Goal: Task Accomplishment & Management: Manage account settings

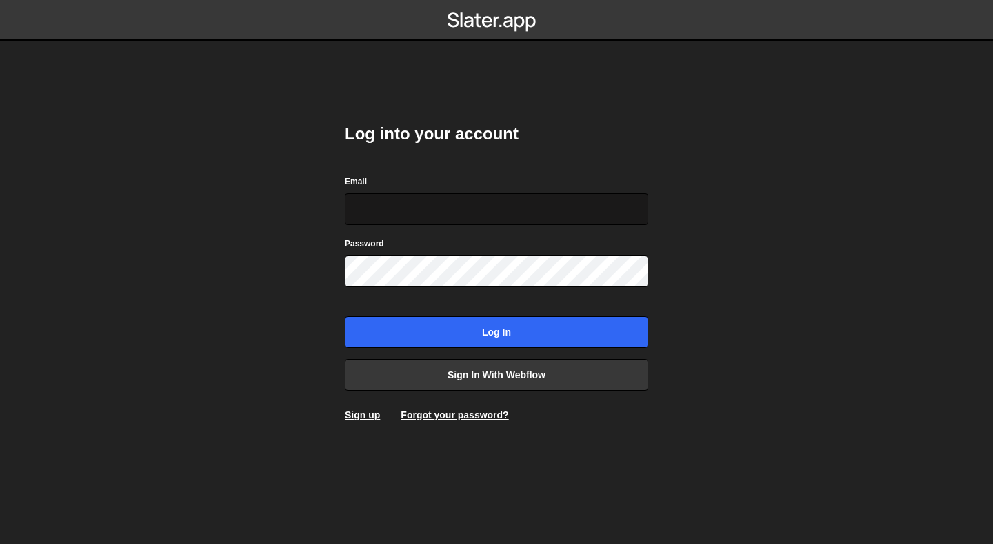
click at [557, 212] on input "Email" at bounding box center [497, 209] width 304 height 32
click at [435, 206] on input "Email" at bounding box center [497, 209] width 304 height 32
paste input "saumya.raikwar@everlab.com.au"
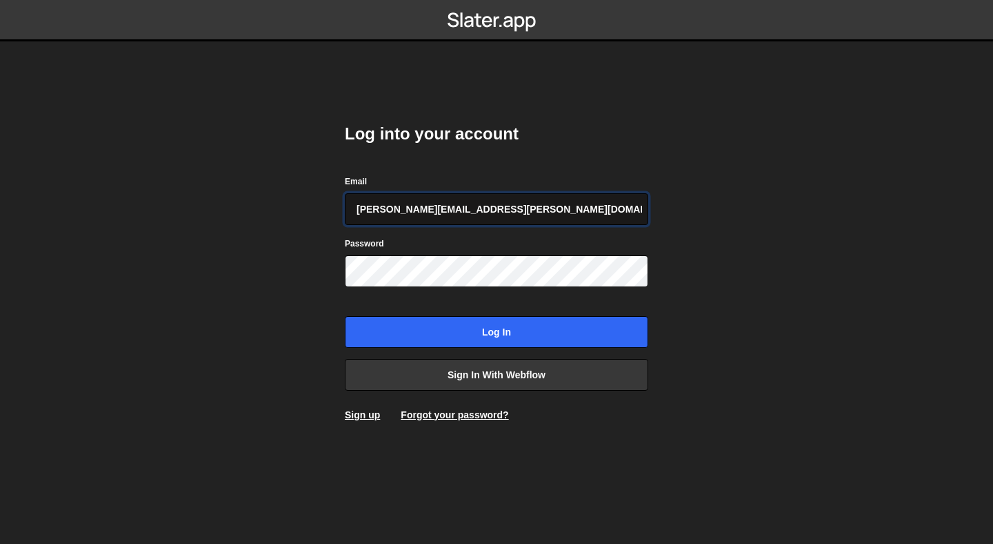
type input "saumya.raikwar@everlab.com.au"
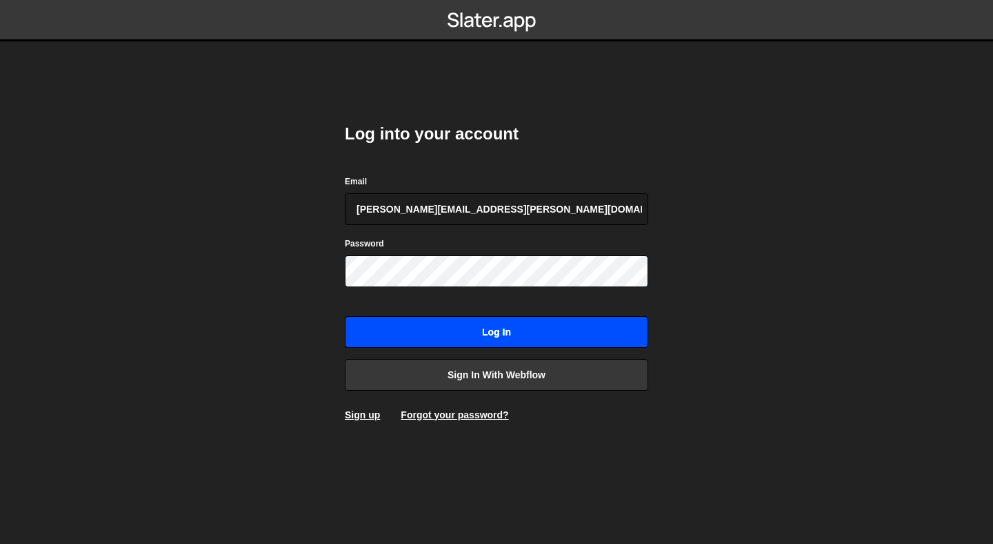
click at [449, 330] on input "Log in" at bounding box center [497, 332] width 304 height 32
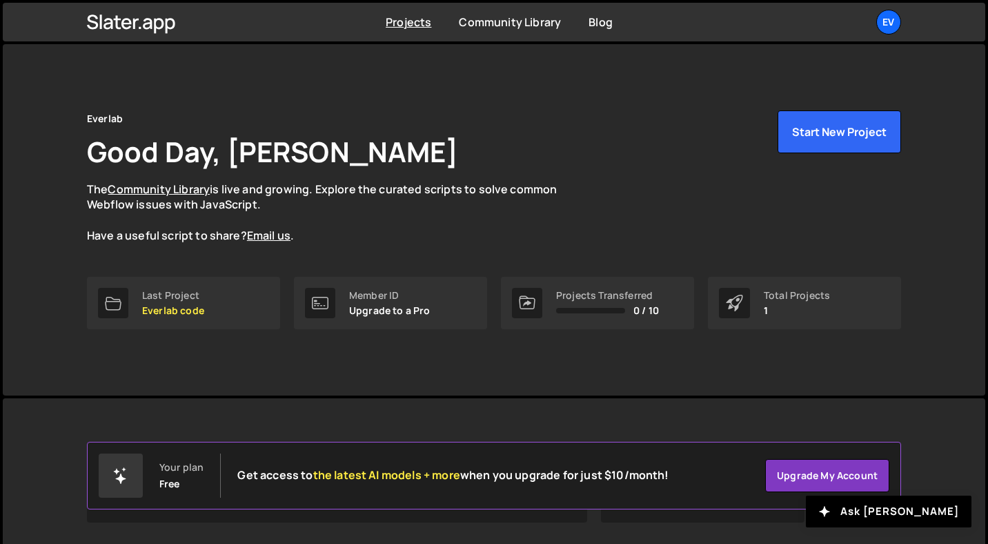
scroll to position [166, 0]
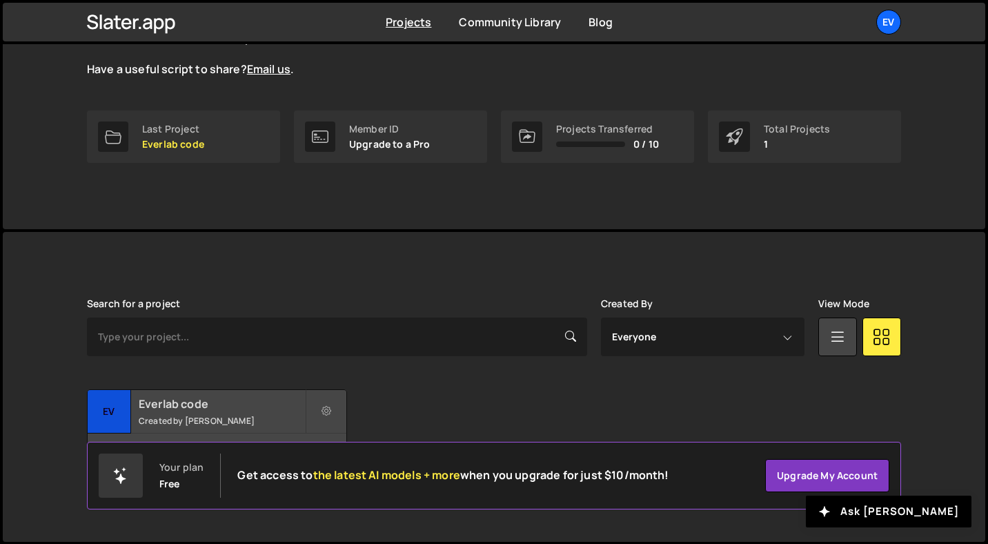
click at [241, 403] on h2 "Everlab code" at bounding box center [222, 403] width 166 height 15
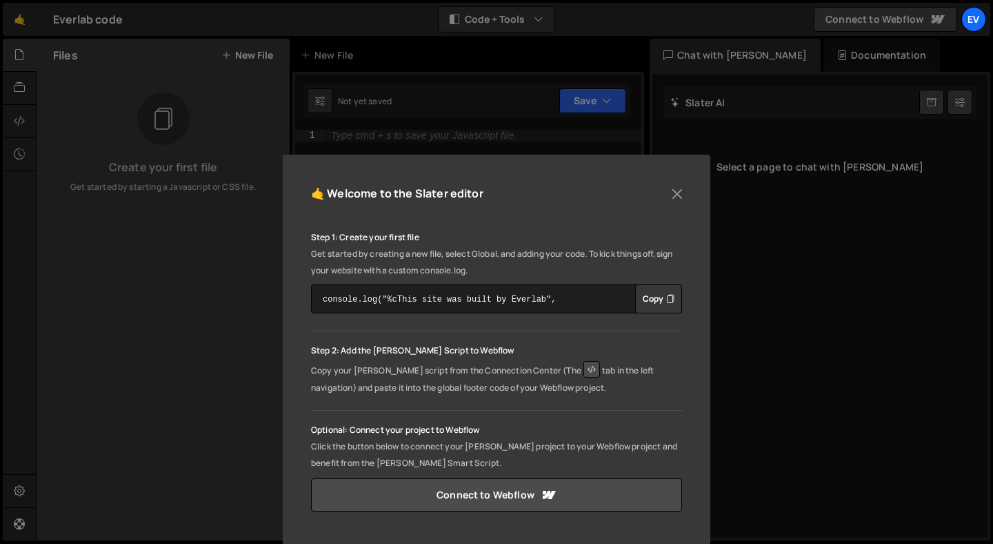
click at [668, 205] on div "🤙 Welcome to the Slater editor" at bounding box center [496, 200] width 371 height 35
click at [676, 192] on button "Close" at bounding box center [677, 193] width 21 height 21
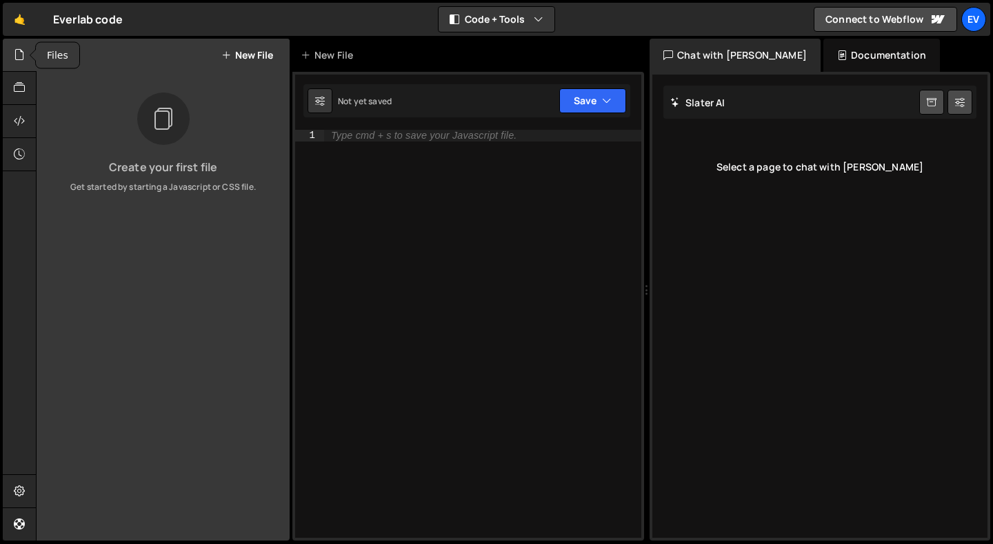
click at [17, 49] on icon at bounding box center [19, 54] width 11 height 15
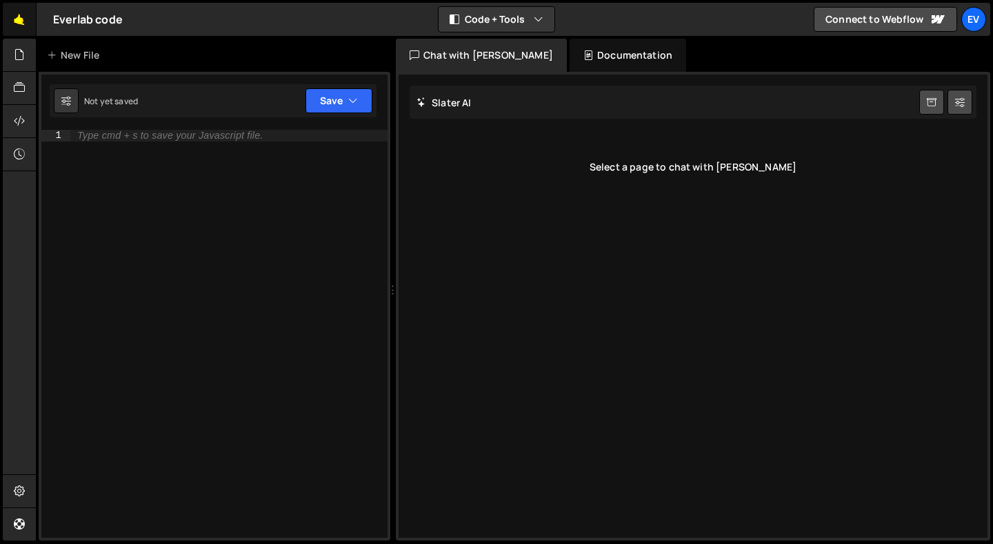
click at [29, 23] on link "🤙" at bounding box center [20, 19] width 34 height 33
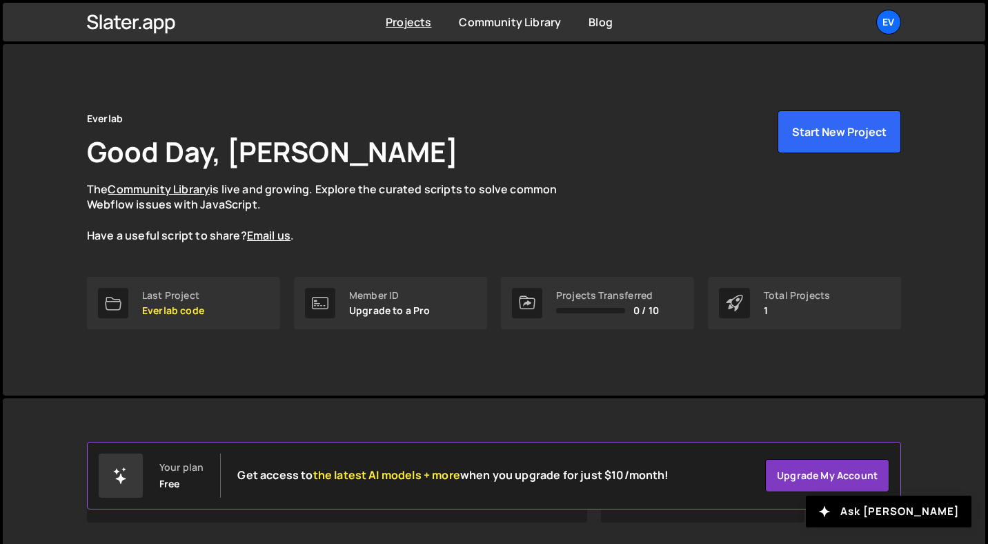
click at [22, 95] on div "Everlab Good Day, [PERSON_NAME] The Community Library is live and growing. Expl…" at bounding box center [494, 219] width 982 height 351
click at [888, 16] on div "Ev" at bounding box center [888, 22] width 25 height 25
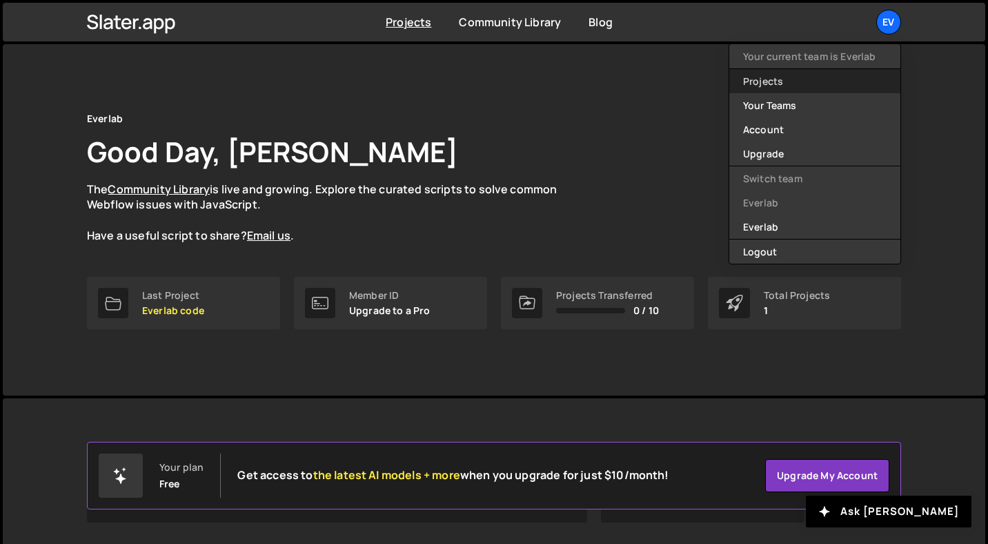
click at [789, 81] on link "Projects" at bounding box center [814, 81] width 171 height 24
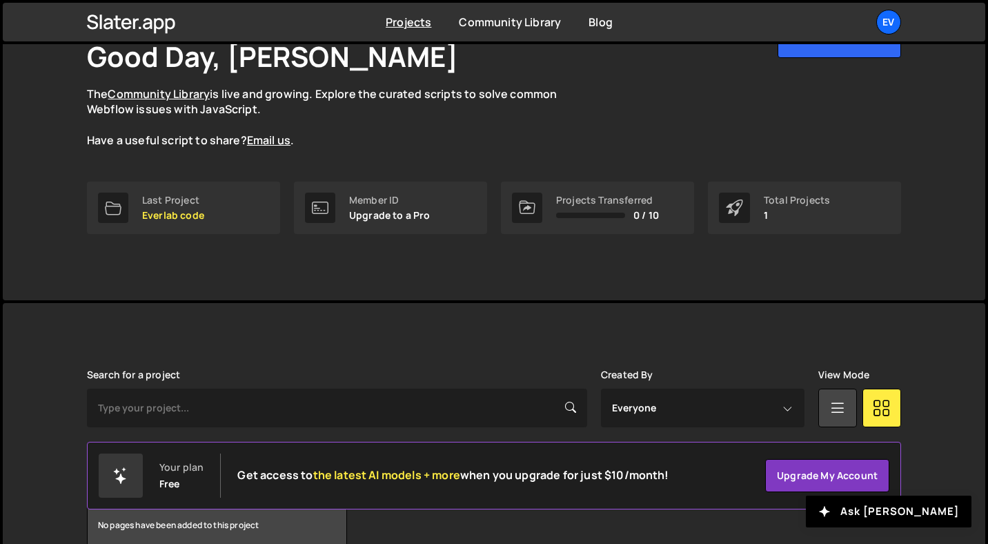
scroll to position [166, 0]
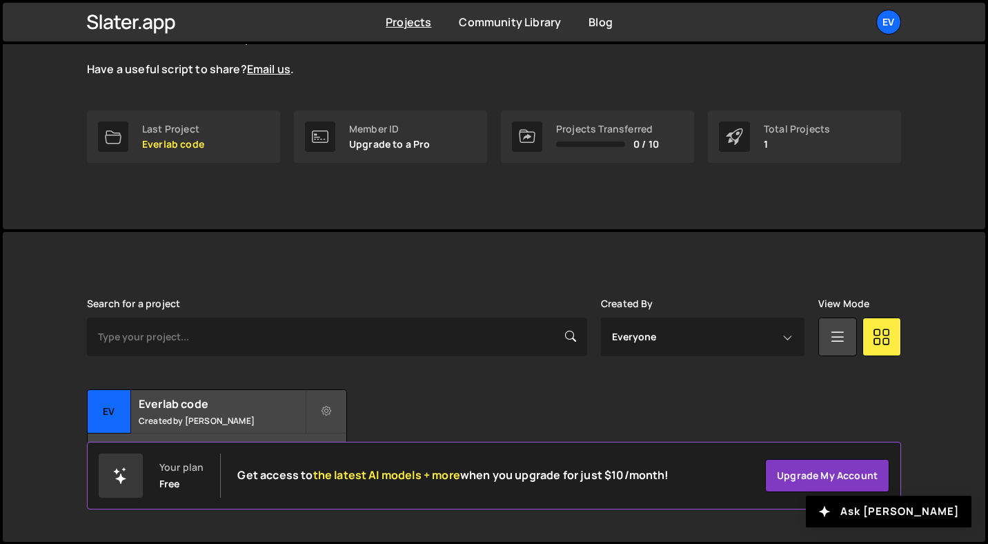
click at [592, 134] on div "Projects Transferred" at bounding box center [607, 128] width 103 height 11
click at [626, 139] on div "0 / 10" at bounding box center [607, 144] width 103 height 11
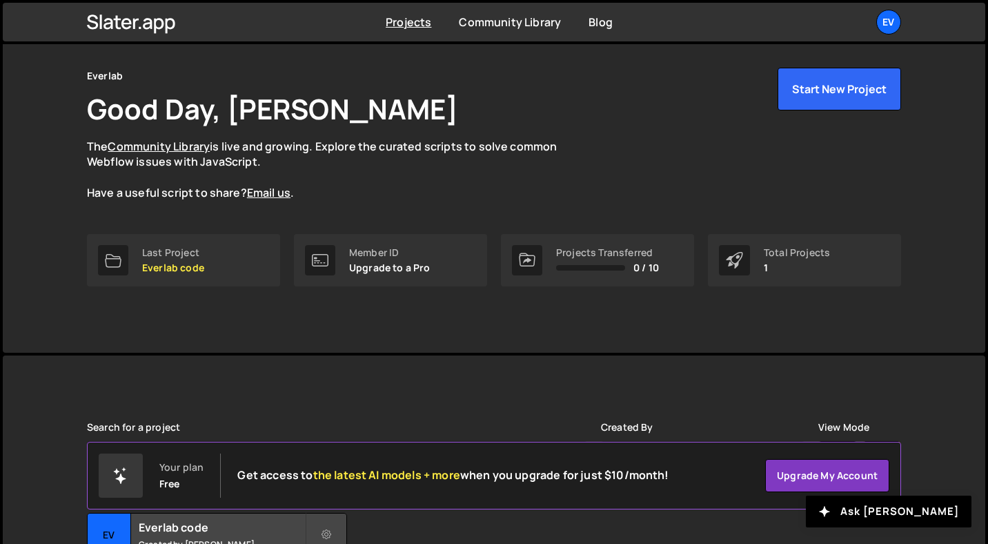
scroll to position [0, 0]
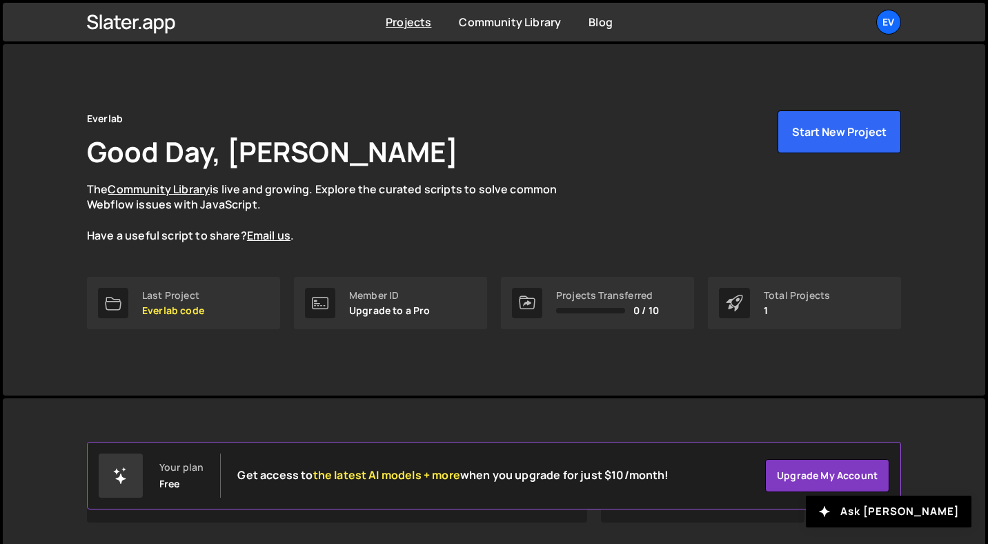
drag, startPoint x: 335, startPoint y: 246, endPoint x: 79, endPoint y: 121, distance: 285.1
click at [79, 121] on div "Everlab Good Day, Saumya Raikwar The Community Library is live and growing. Exp…" at bounding box center [493, 219] width 855 height 351
click at [355, 224] on p "The Community Library is live and growing. Explore the curated scripts to solve…" at bounding box center [335, 212] width 497 height 62
click at [895, 16] on div "Ev" at bounding box center [888, 22] width 25 height 25
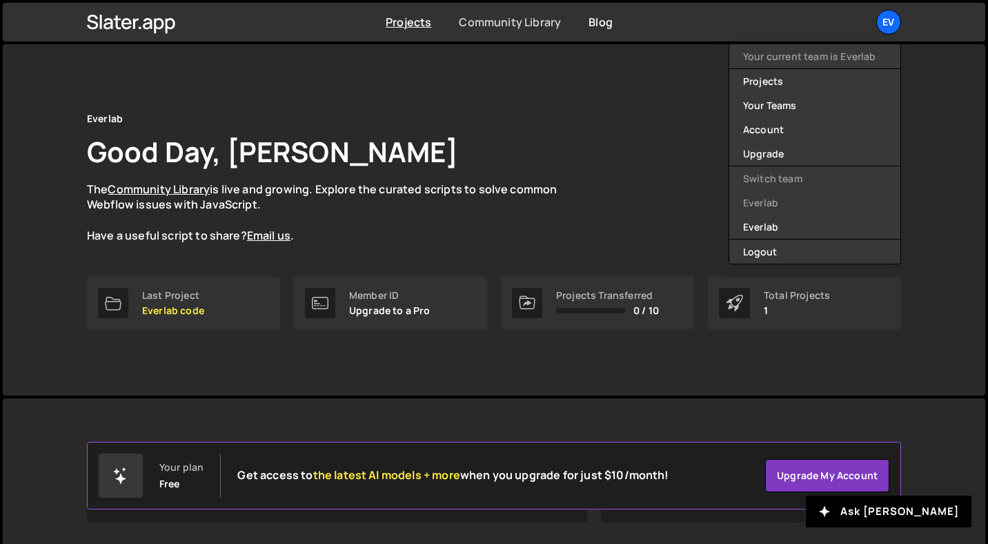
click at [470, 17] on link "Community Library" at bounding box center [510, 21] width 102 height 15
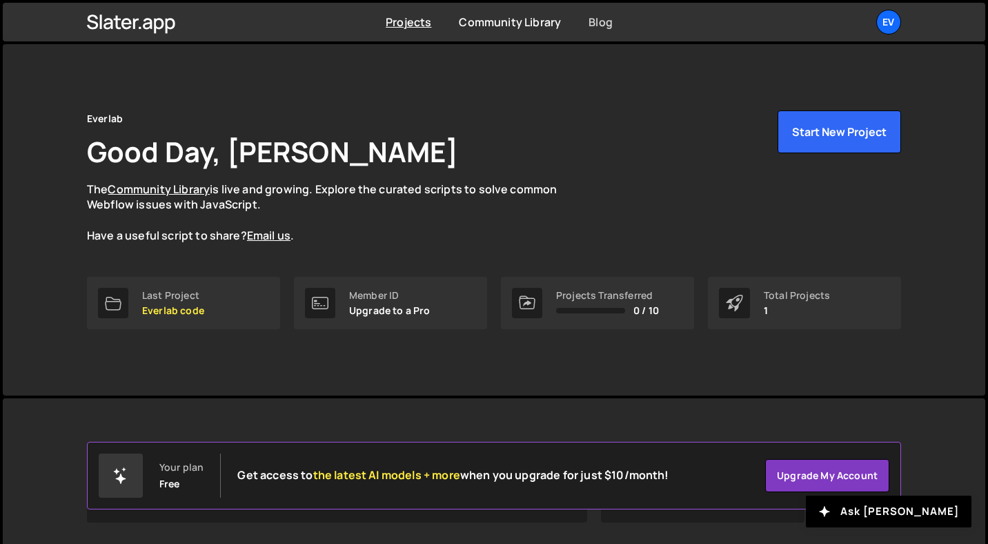
click at [601, 26] on link "Blog" at bounding box center [600, 21] width 24 height 15
click at [893, 19] on div "Ev" at bounding box center [888, 22] width 25 height 25
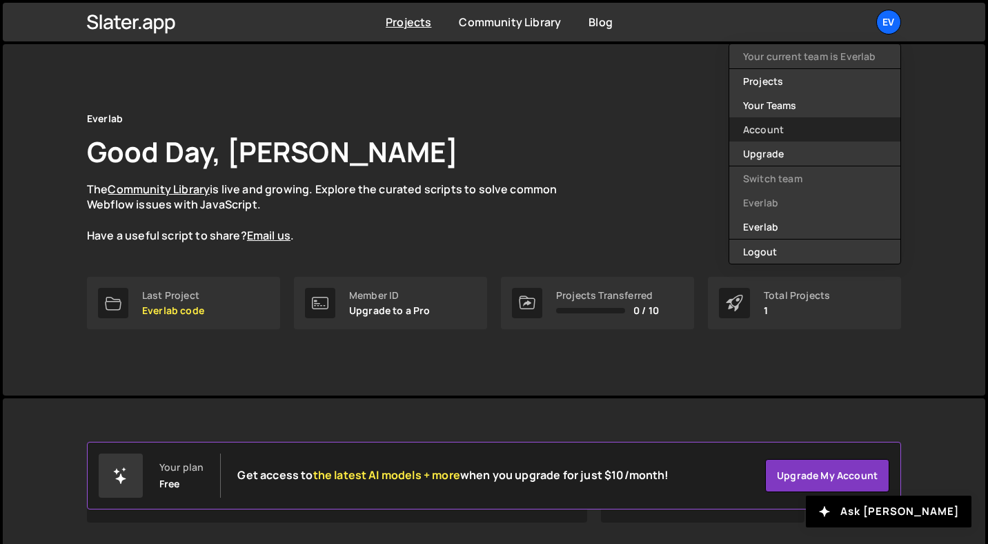
click at [788, 128] on link "Account" at bounding box center [814, 129] width 171 height 24
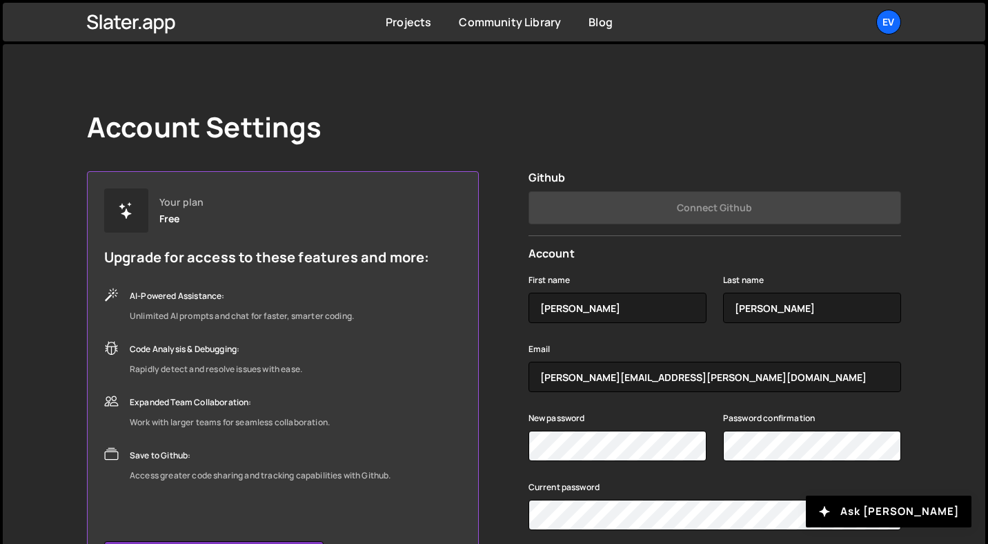
scroll to position [115, 0]
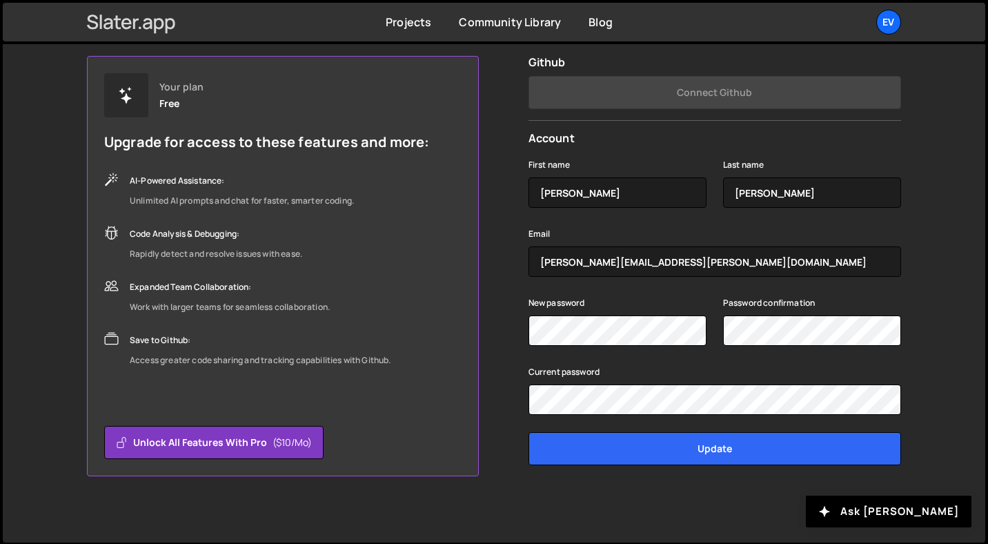
click at [142, 27] on icon at bounding box center [131, 21] width 89 height 23
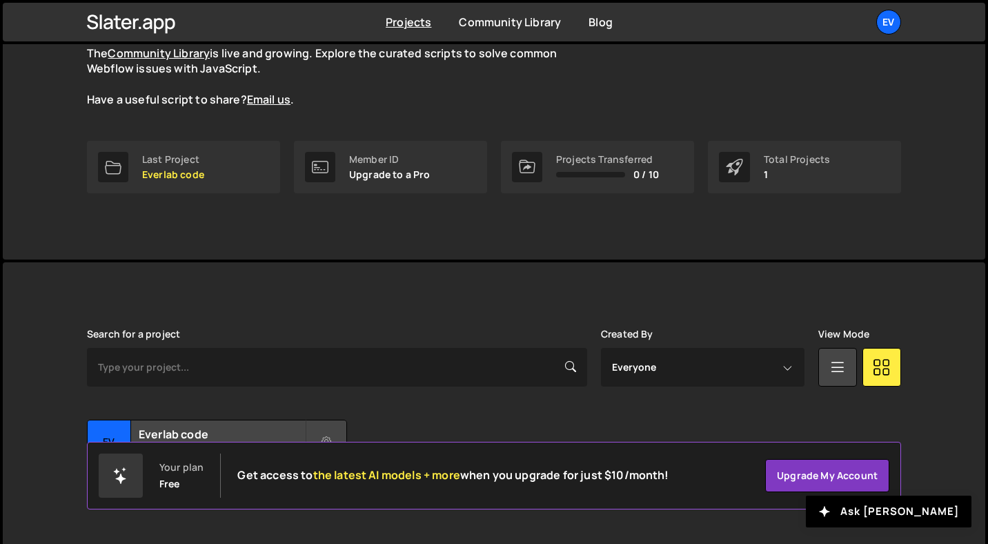
scroll to position [166, 0]
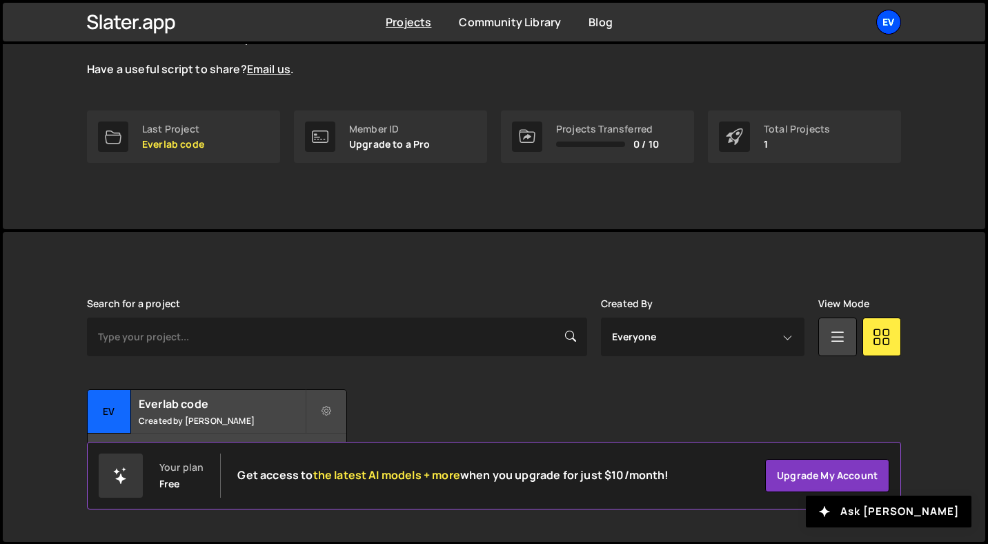
click at [892, 25] on div "Ev" at bounding box center [888, 22] width 25 height 25
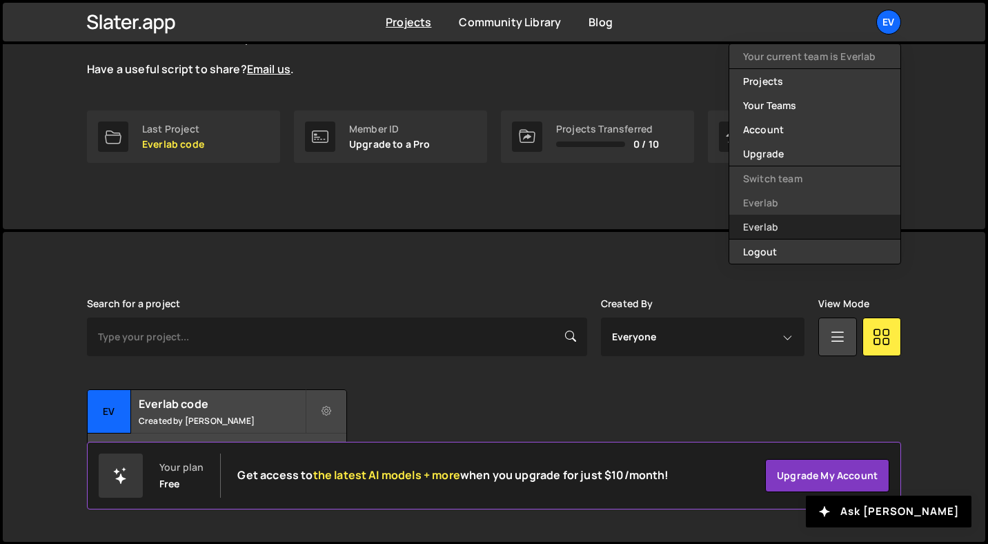
click at [769, 226] on link "Everlab" at bounding box center [814, 227] width 171 height 24
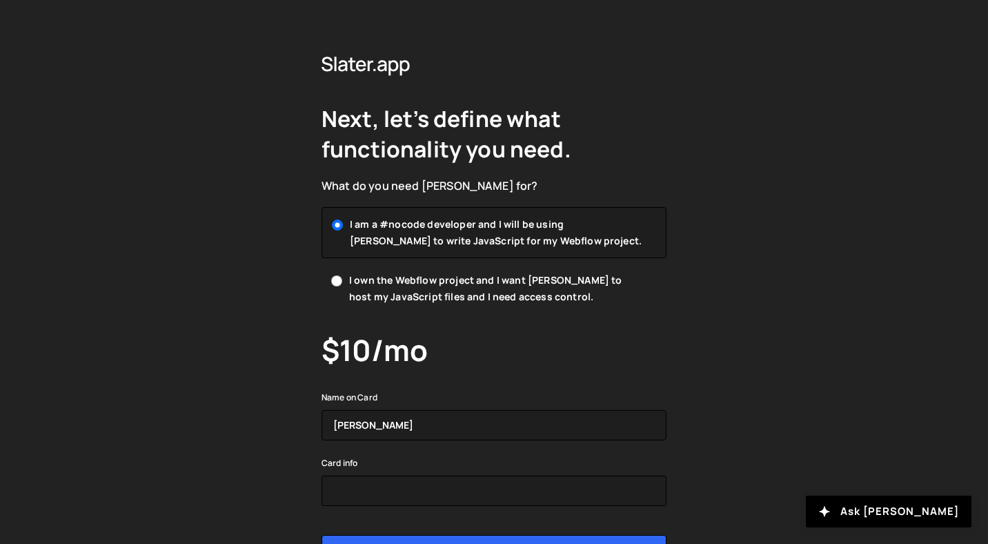
click at [506, 283] on span "I own the Webflow project and I want [PERSON_NAME] to host my JavaScript files …" at bounding box center [496, 288] width 295 height 33
click at [342, 283] on input "I own the Webflow project and I want Slater to host my JavaScript files and I n…" at bounding box center [336, 280] width 11 height 11
radio input "true"
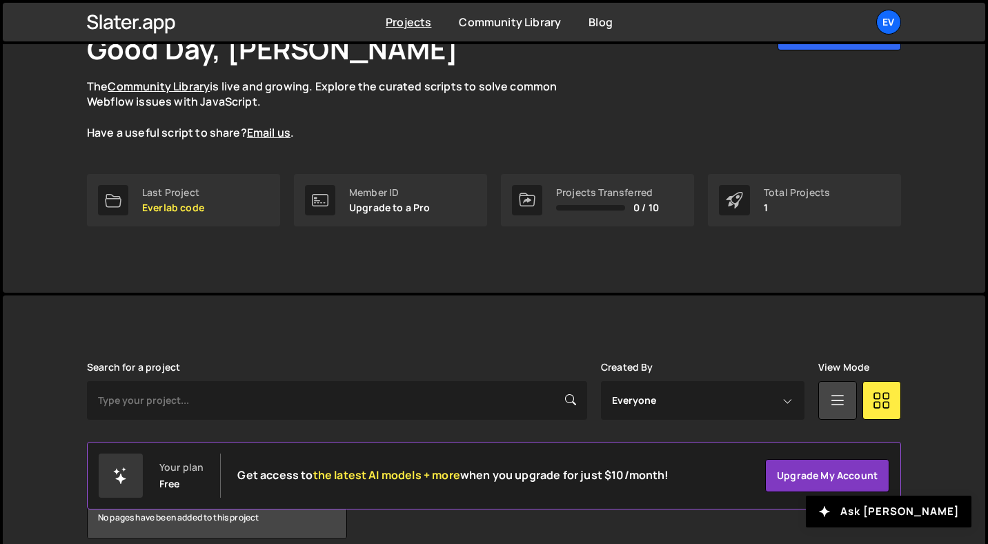
scroll to position [166, 0]
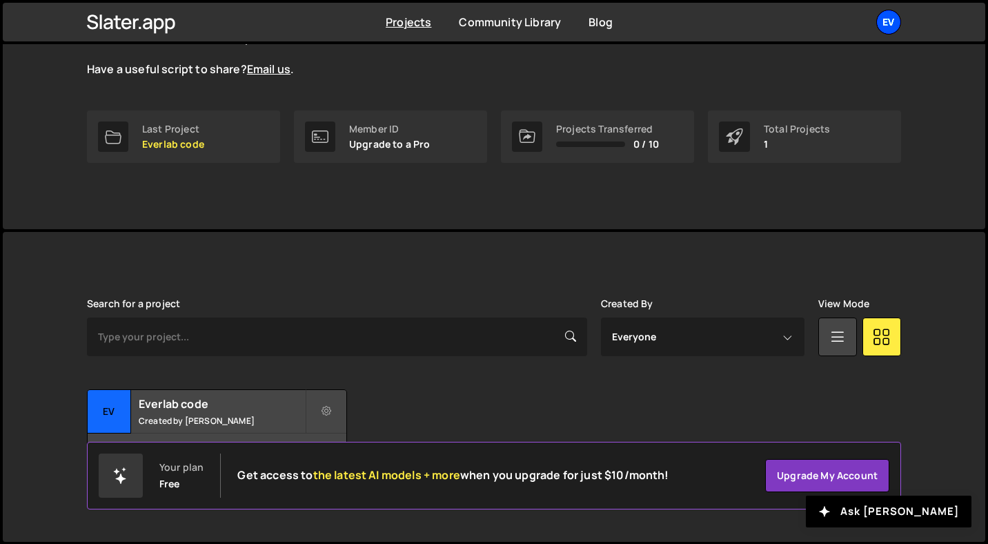
click at [888, 22] on div "Ev" at bounding box center [888, 22] width 25 height 25
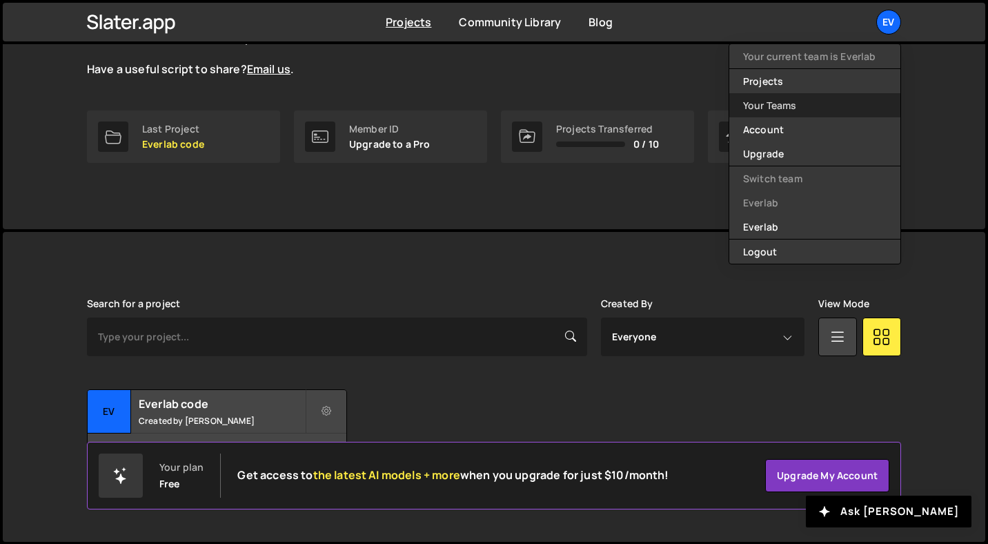
click at [792, 103] on link "Your Teams" at bounding box center [814, 105] width 171 height 24
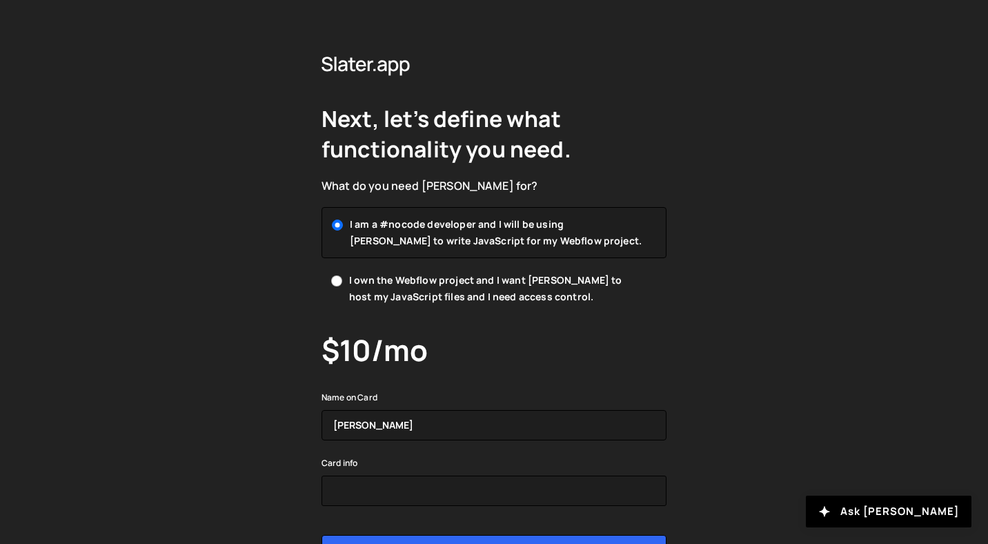
scroll to position [103, 0]
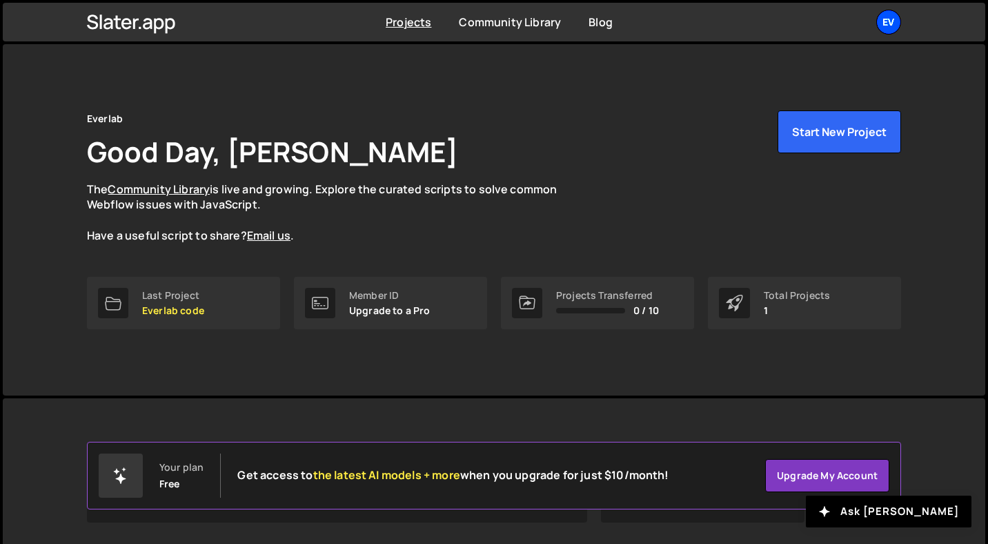
click at [888, 17] on div "Ev" at bounding box center [888, 22] width 25 height 25
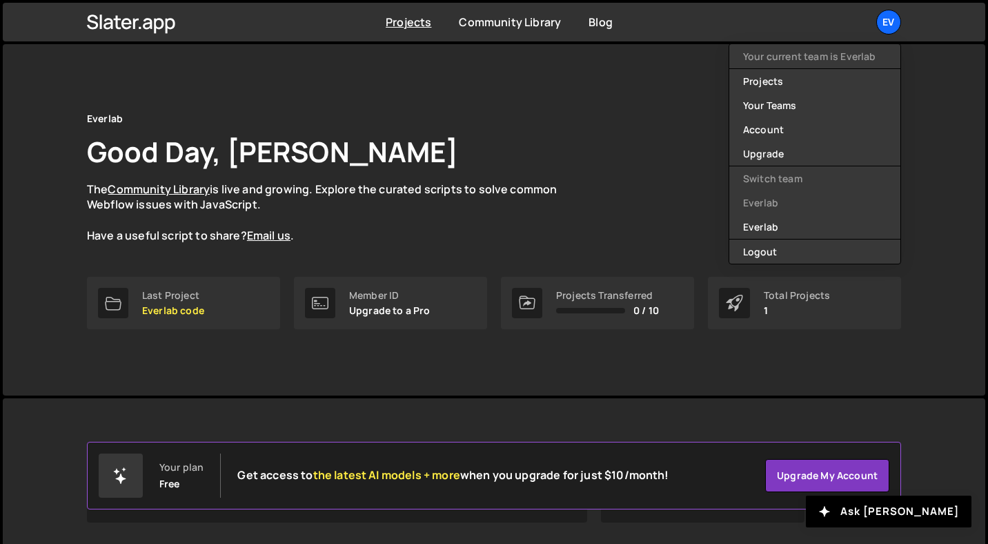
click at [553, 203] on p "The Community Library is live and growing. Explore the curated scripts to solve…" at bounding box center [335, 212] width 497 height 62
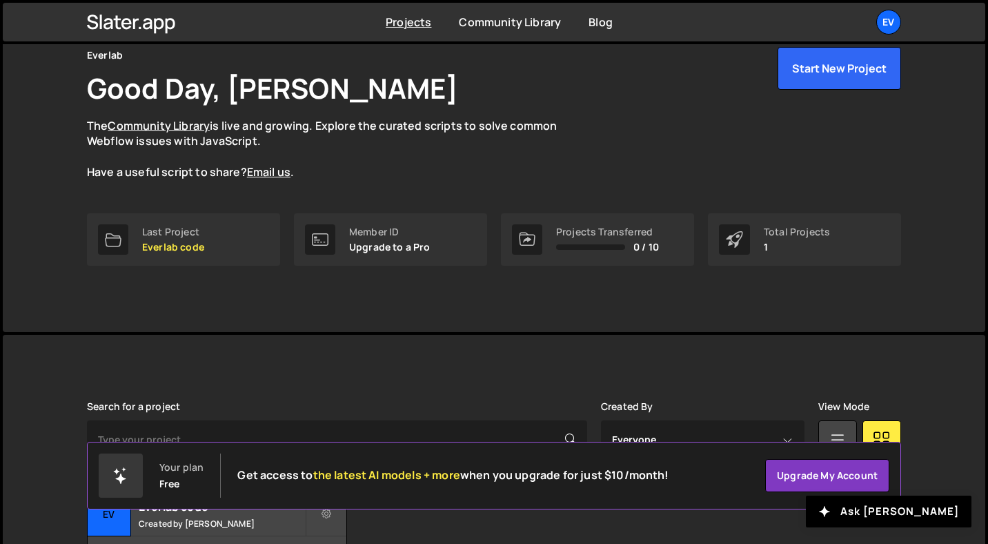
scroll to position [166, 0]
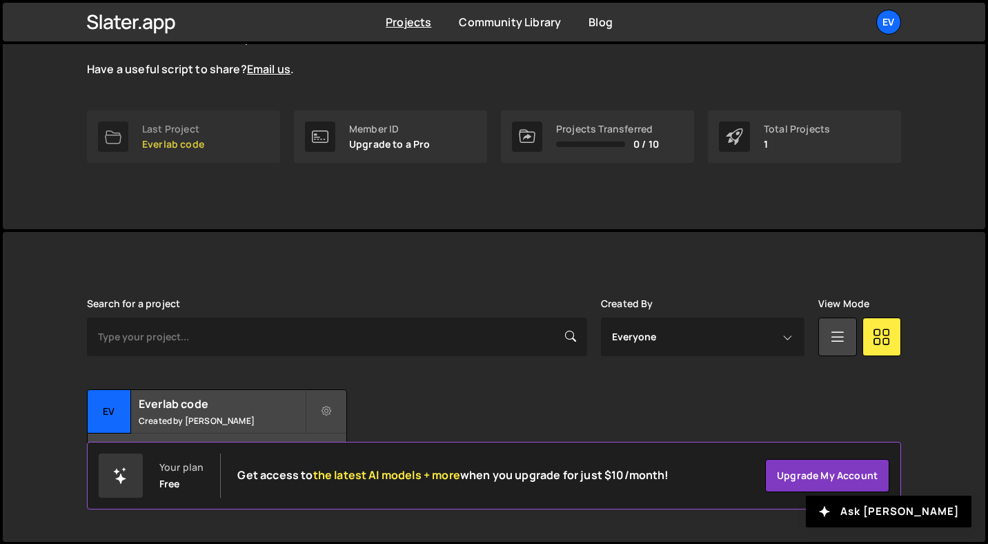
click at [168, 128] on div "Last Project" at bounding box center [173, 128] width 62 height 11
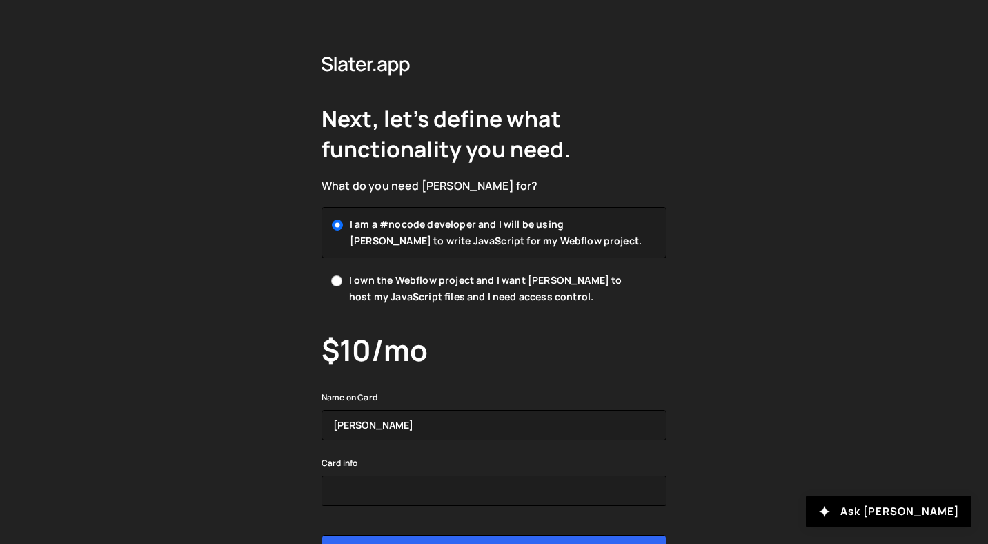
scroll to position [103, 0]
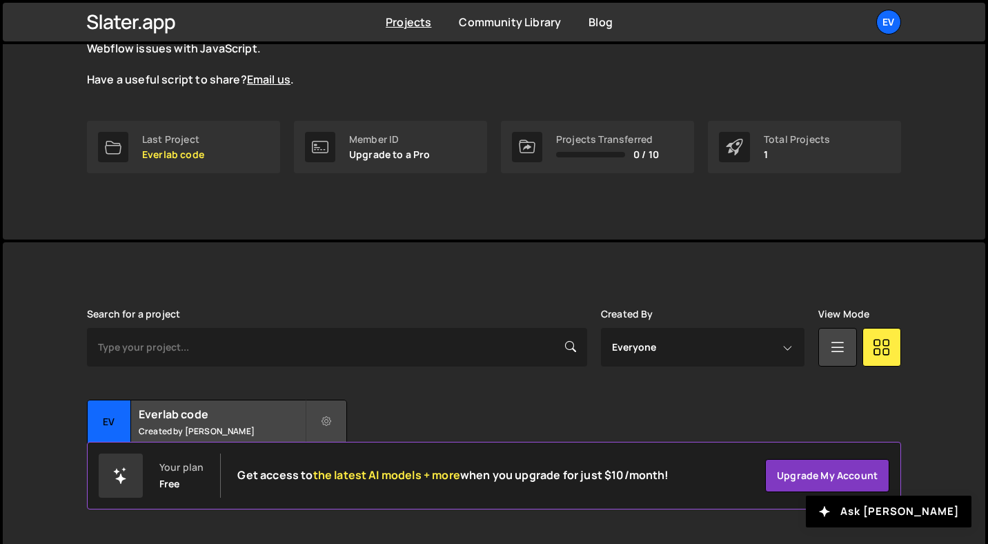
scroll to position [166, 0]
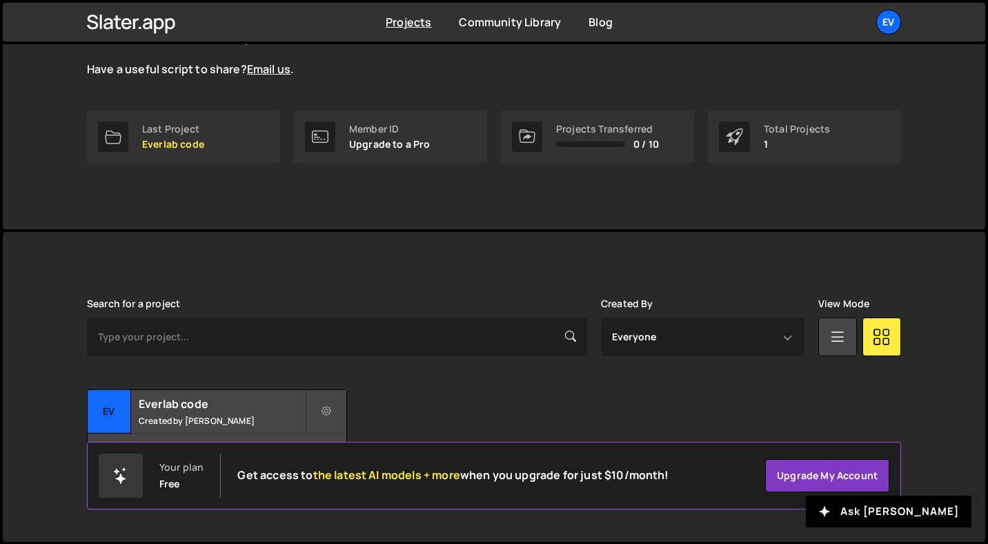
click at [801, 145] on p "1" at bounding box center [797, 144] width 66 height 11
click at [206, 408] on h2 "Everlab code" at bounding box center [222, 403] width 166 height 15
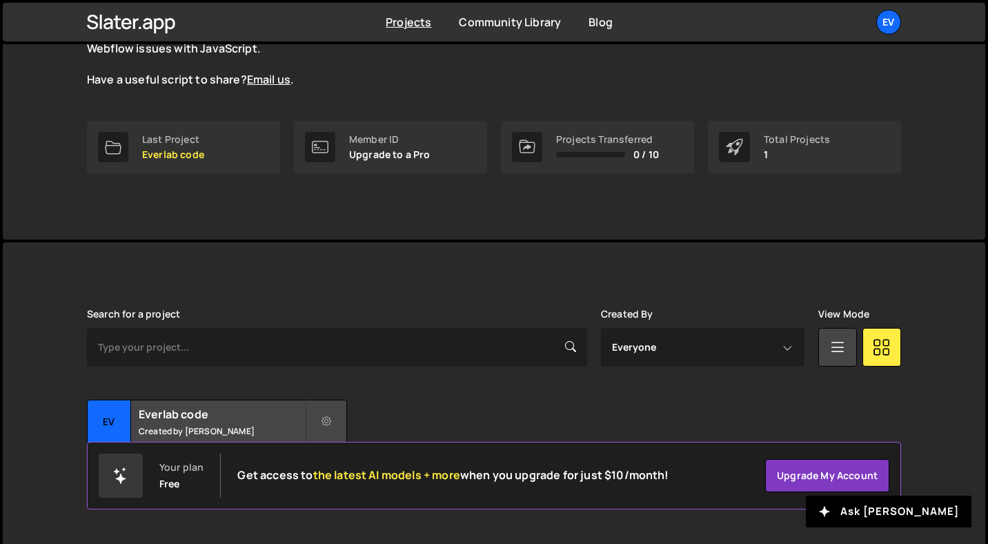
scroll to position [166, 0]
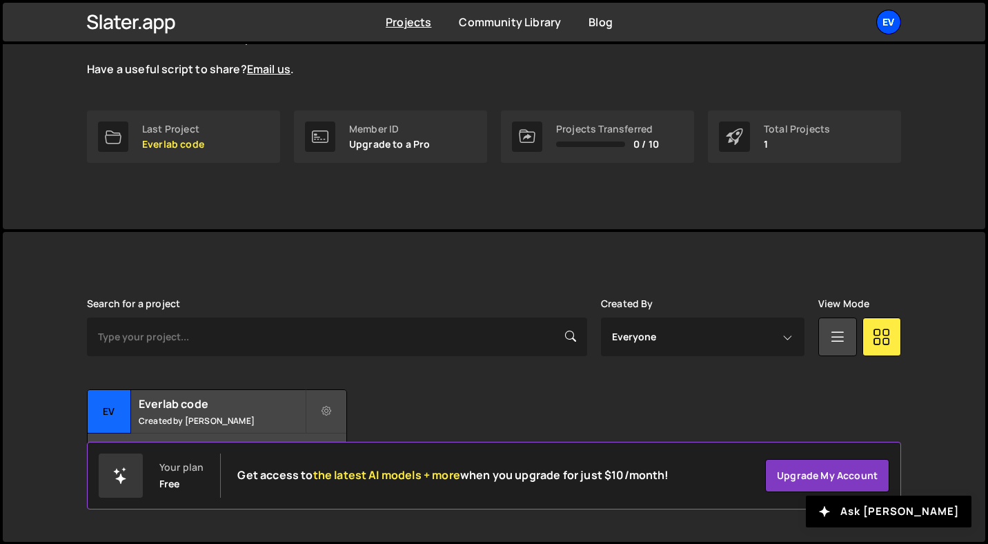
click at [895, 24] on div "Ev" at bounding box center [888, 22] width 25 height 25
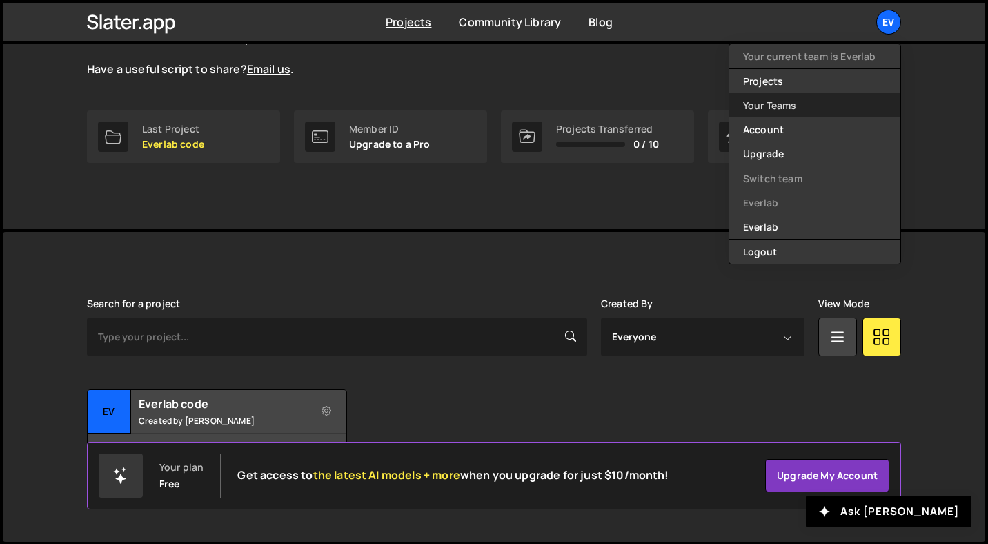
click at [837, 98] on link "Your Teams" at bounding box center [814, 105] width 171 height 24
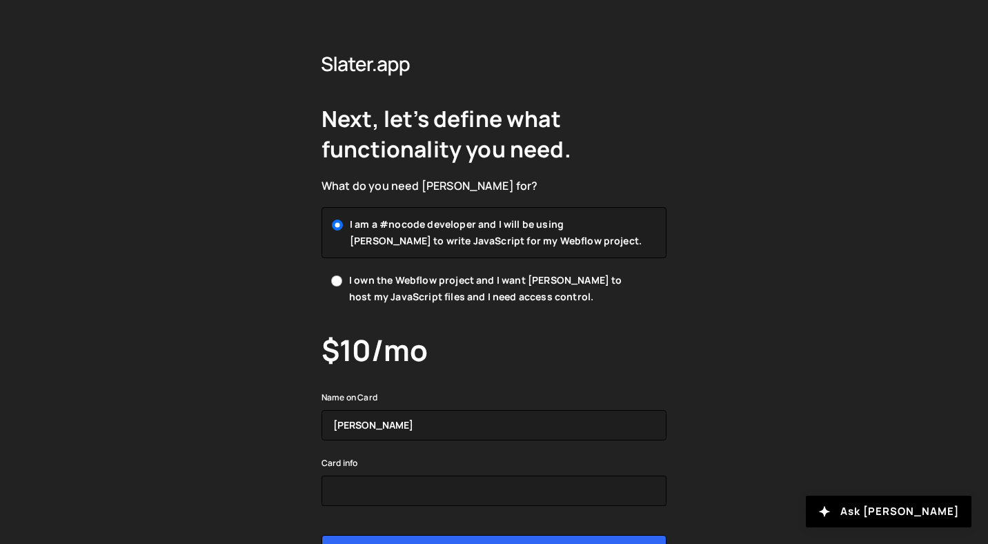
scroll to position [103, 0]
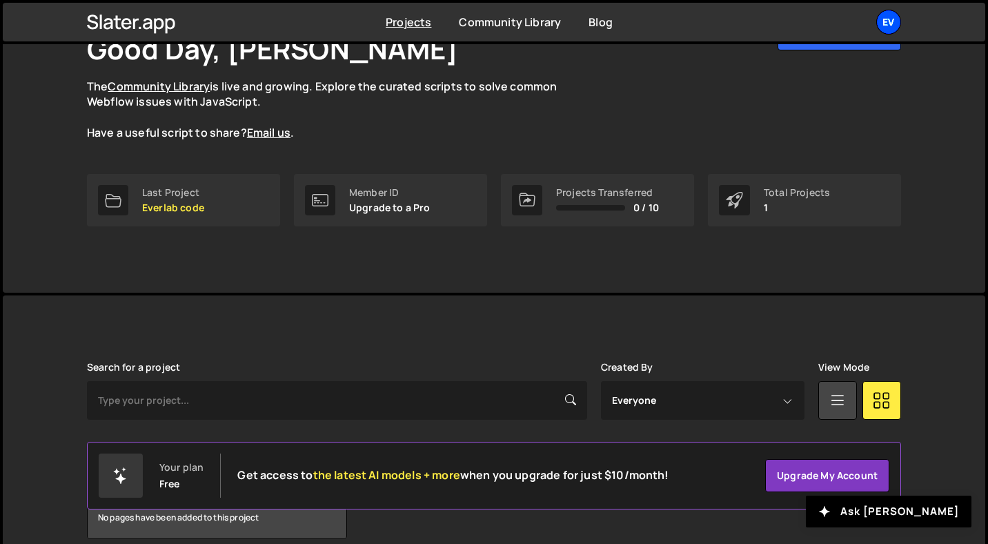
scroll to position [166, 0]
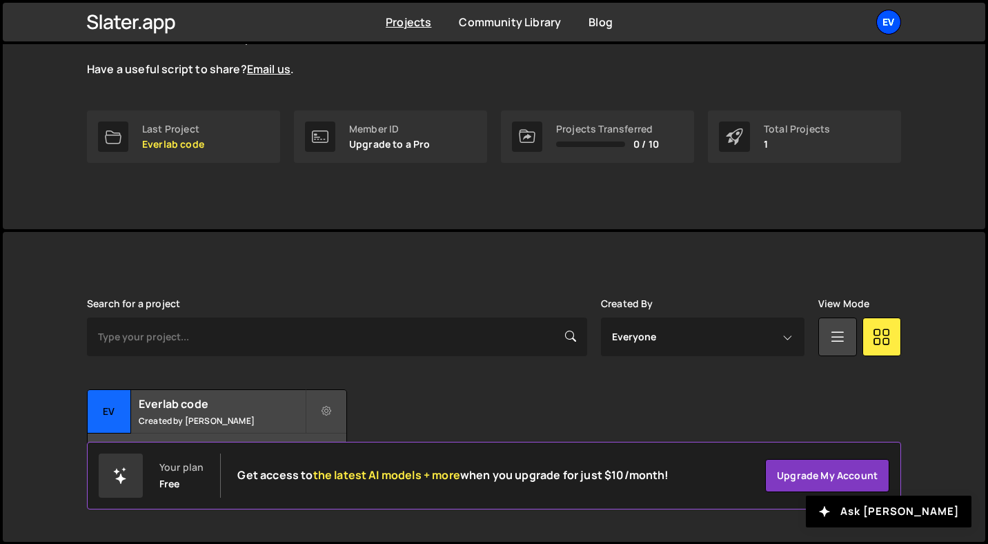
click at [895, 15] on div "Ev" at bounding box center [888, 22] width 25 height 25
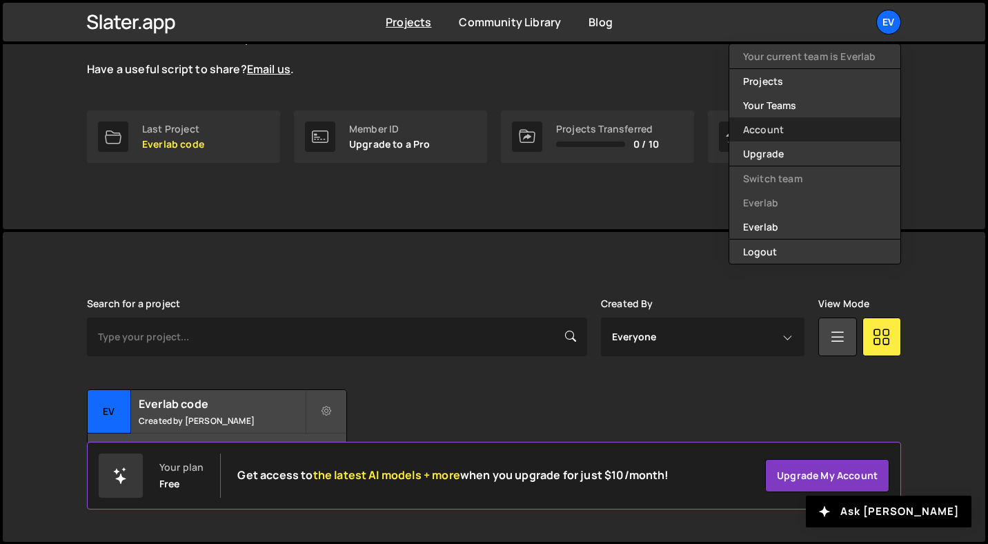
click at [792, 130] on link "Account" at bounding box center [814, 129] width 171 height 24
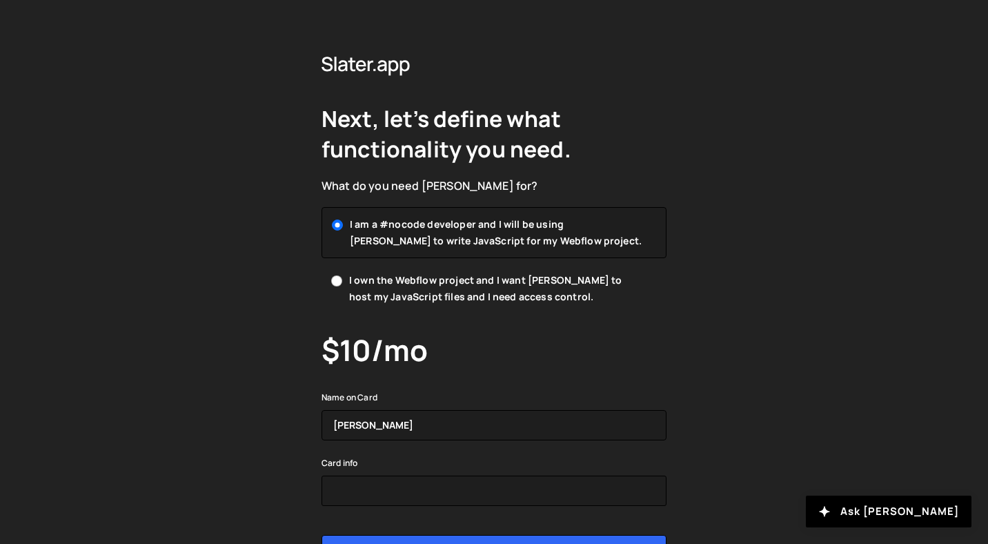
scroll to position [103, 0]
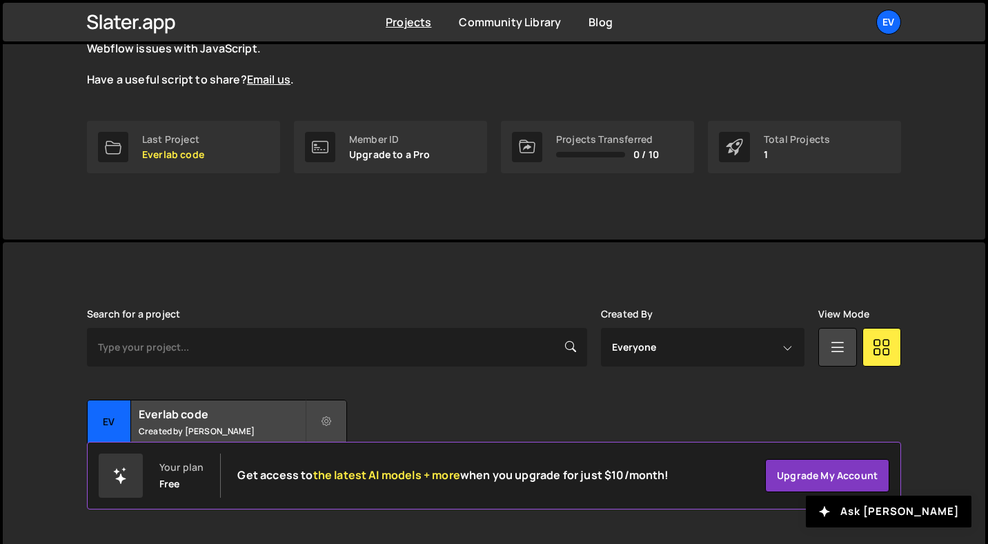
scroll to position [166, 0]
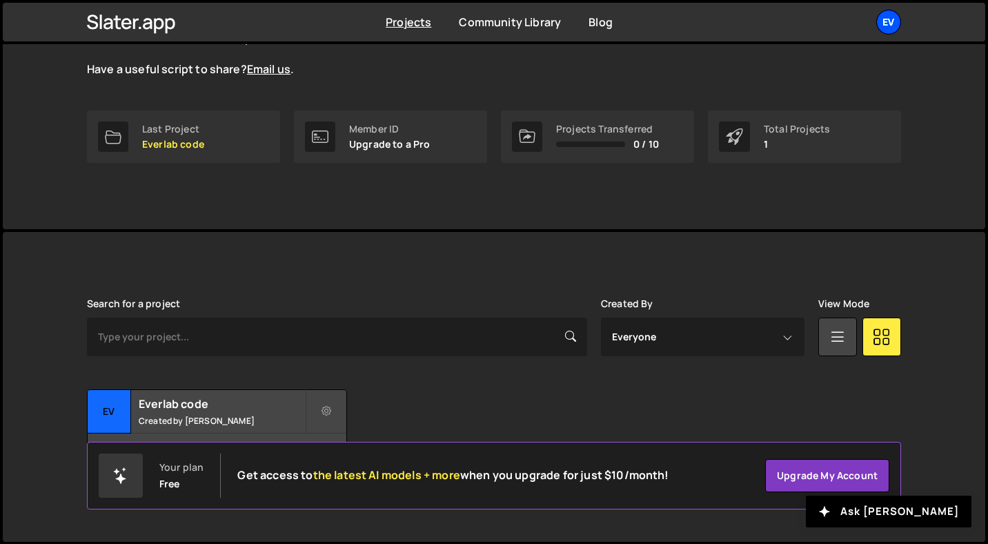
click at [891, 23] on div "Ev" at bounding box center [888, 22] width 25 height 25
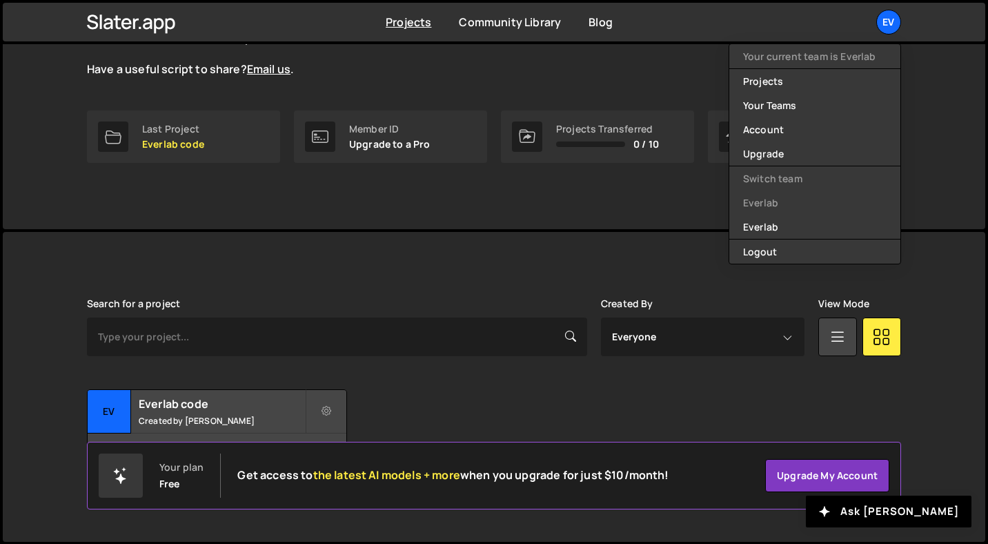
click at [773, 206] on li "Everlab" at bounding box center [814, 202] width 171 height 24
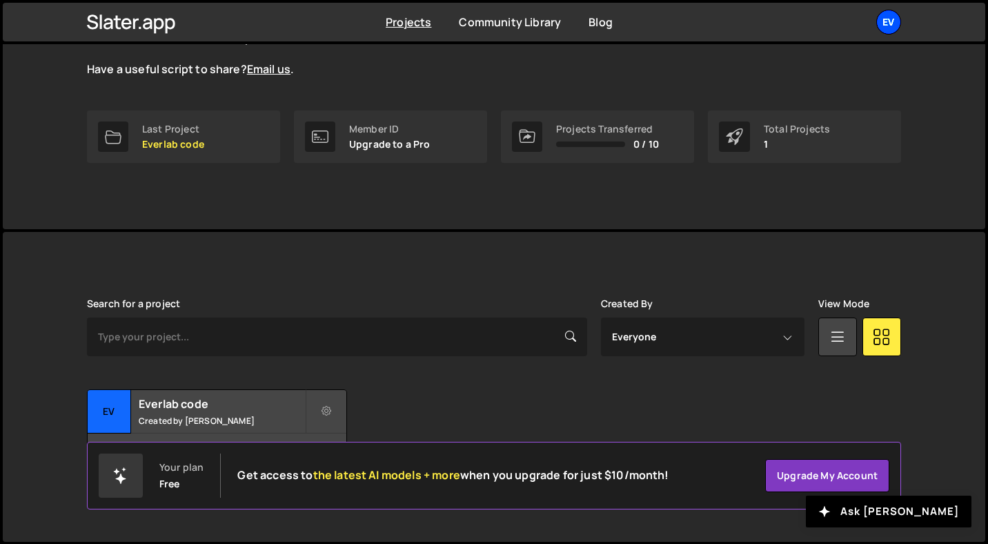
click at [884, 30] on div "Ev" at bounding box center [888, 22] width 25 height 25
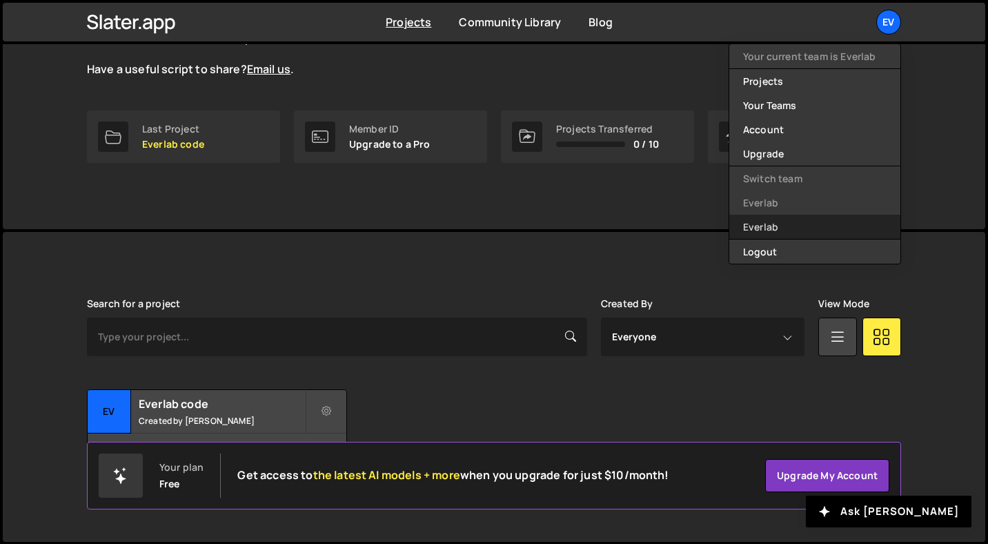
click at [785, 221] on link "Everlab" at bounding box center [814, 227] width 171 height 24
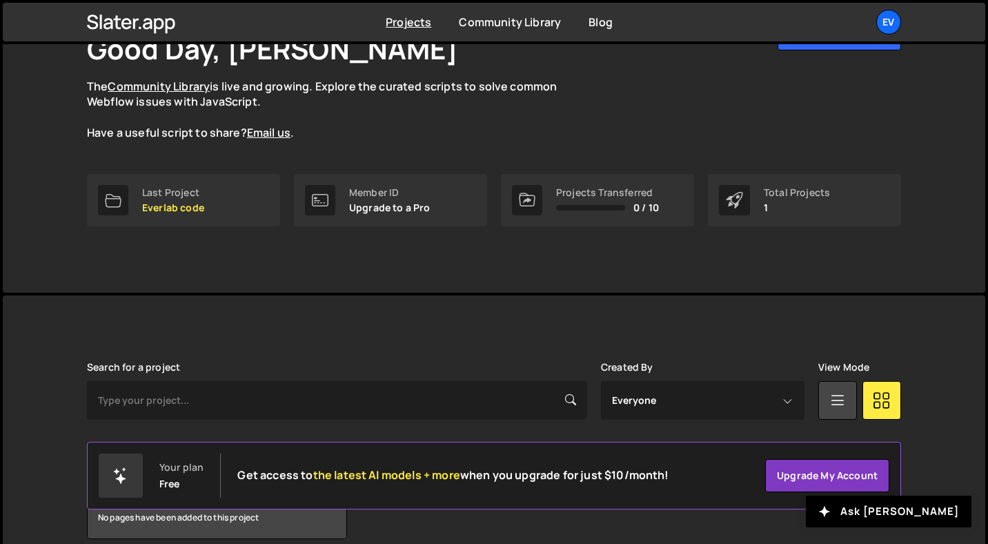
scroll to position [166, 0]
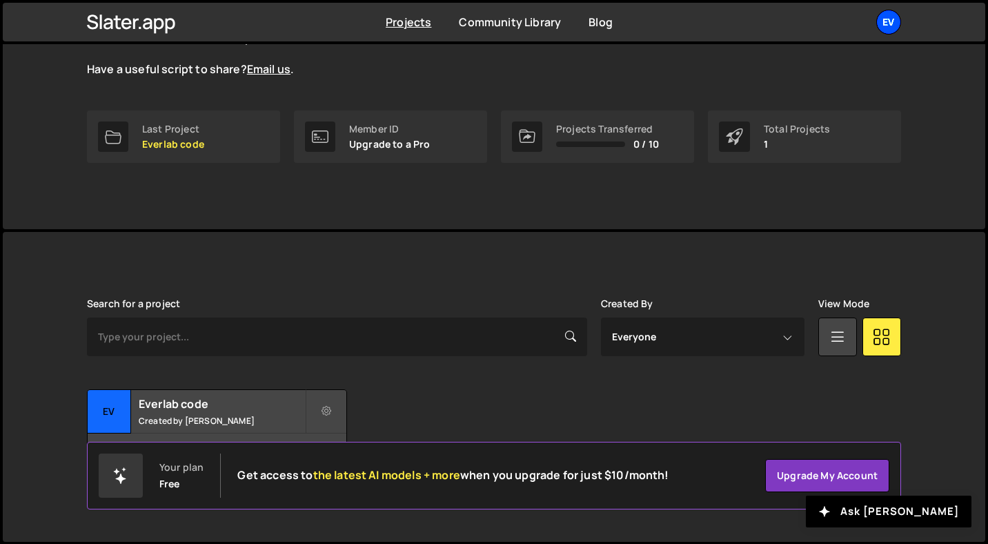
click at [899, 18] on div "Ev" at bounding box center [888, 22] width 25 height 25
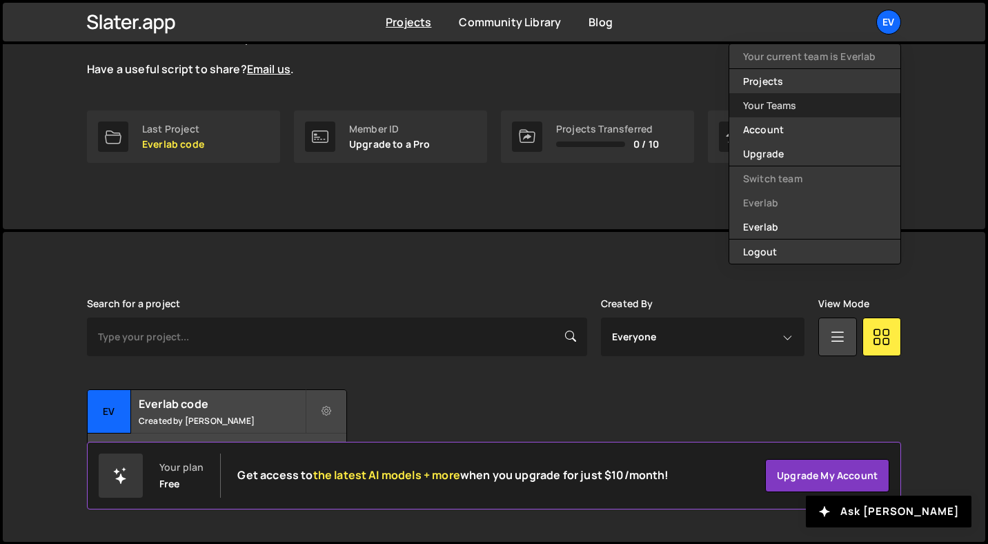
click at [816, 110] on link "Your Teams" at bounding box center [814, 105] width 171 height 24
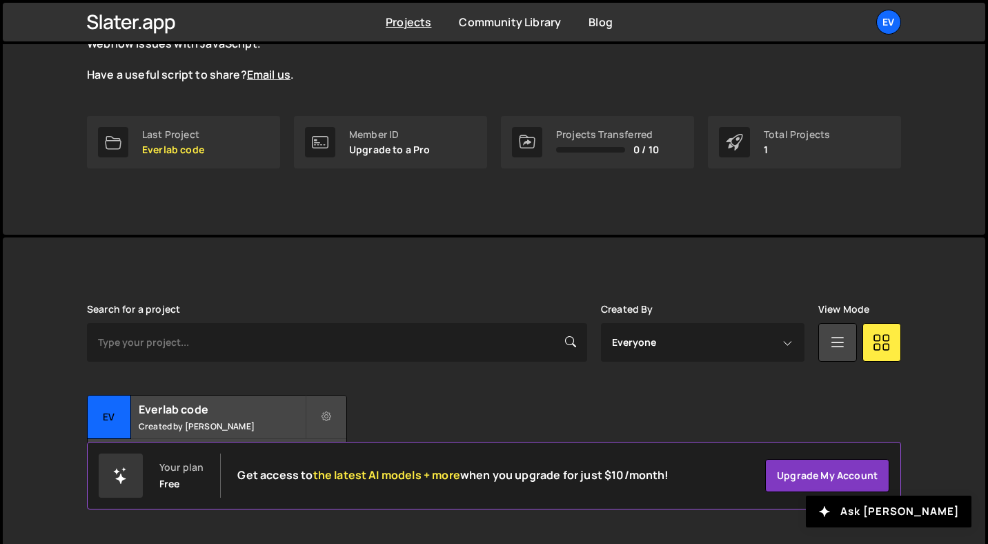
scroll to position [166, 0]
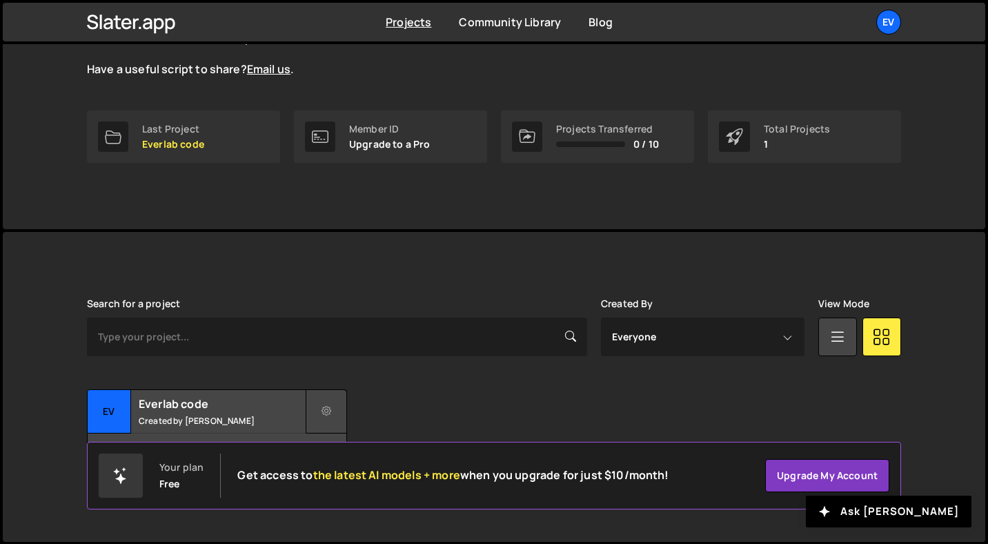
click at [330, 408] on icon at bounding box center [326, 411] width 10 height 14
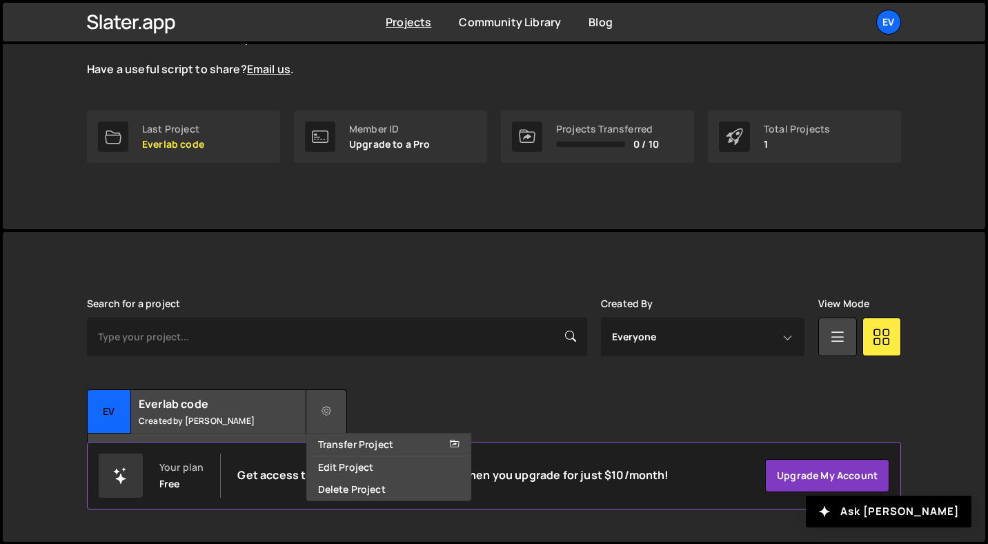
click at [330, 408] on icon at bounding box center [326, 411] width 10 height 14
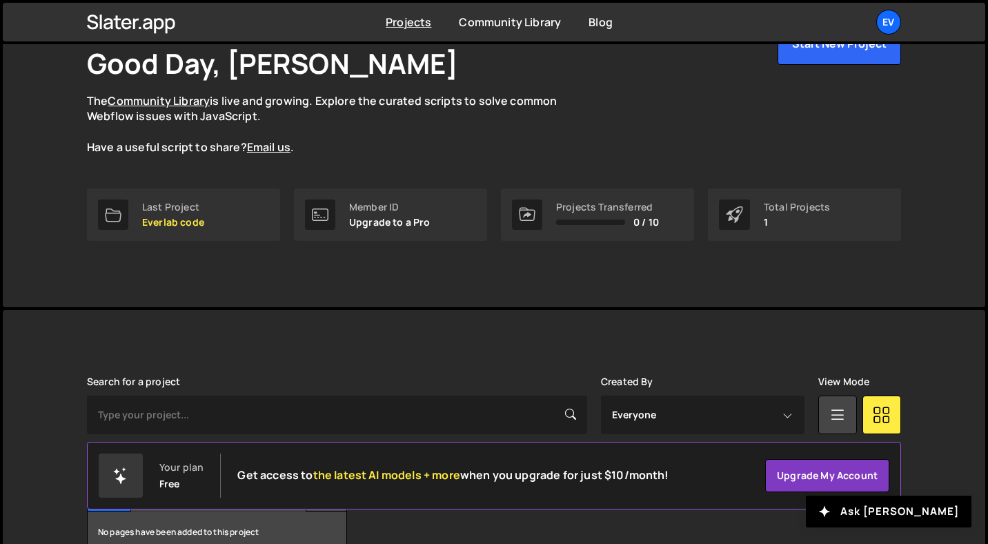
scroll to position [0, 0]
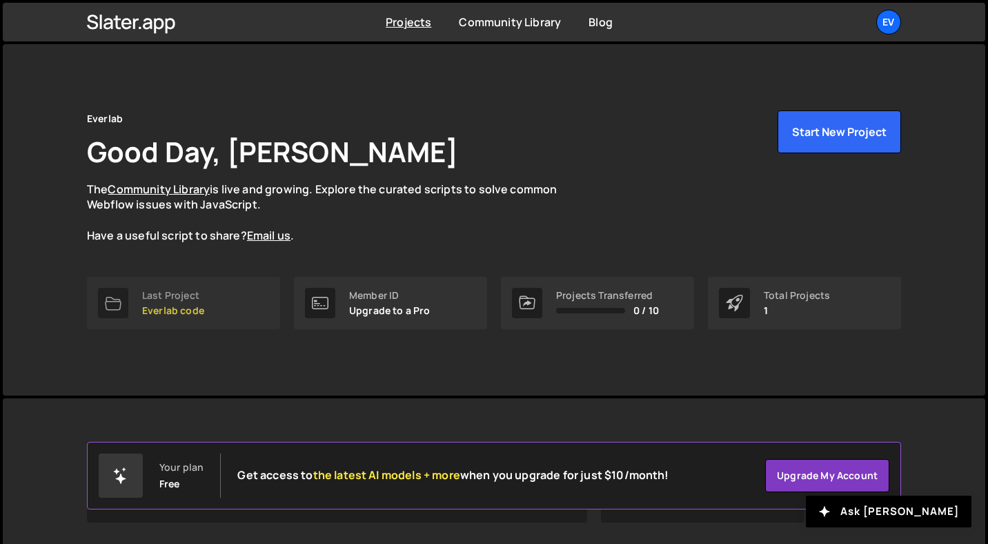
click at [240, 300] on link "Last Project Everlab code" at bounding box center [183, 303] width 193 height 52
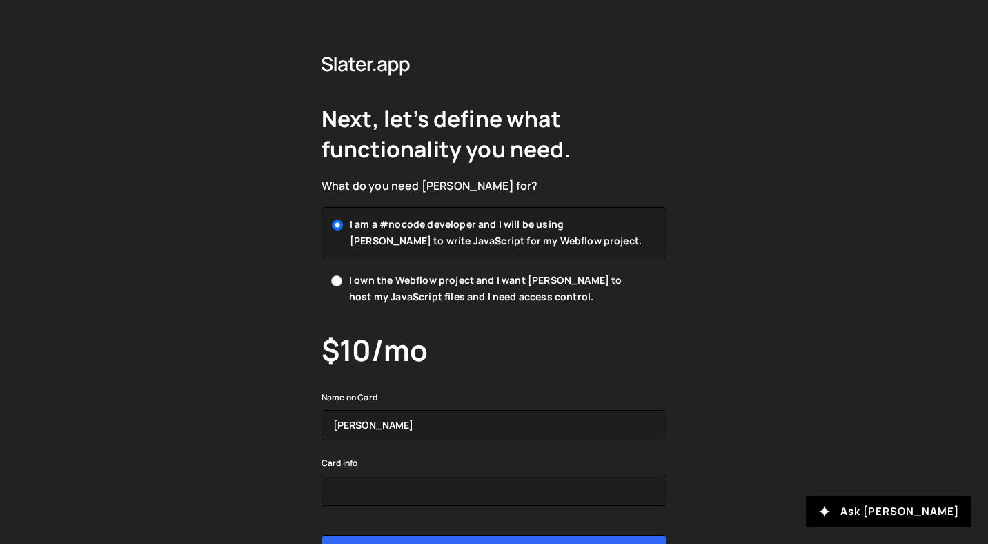
scroll to position [103, 0]
